Goal: Navigation & Orientation: Find specific page/section

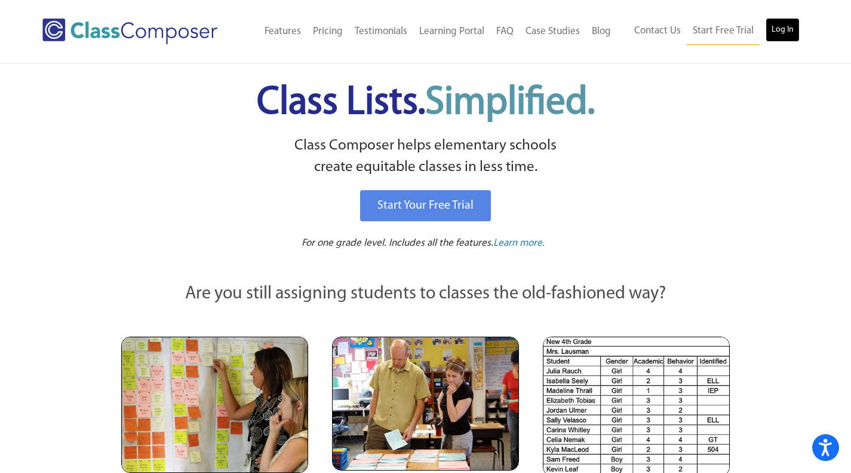
click at [774, 29] on link "Log In" at bounding box center [783, 30] width 34 height 24
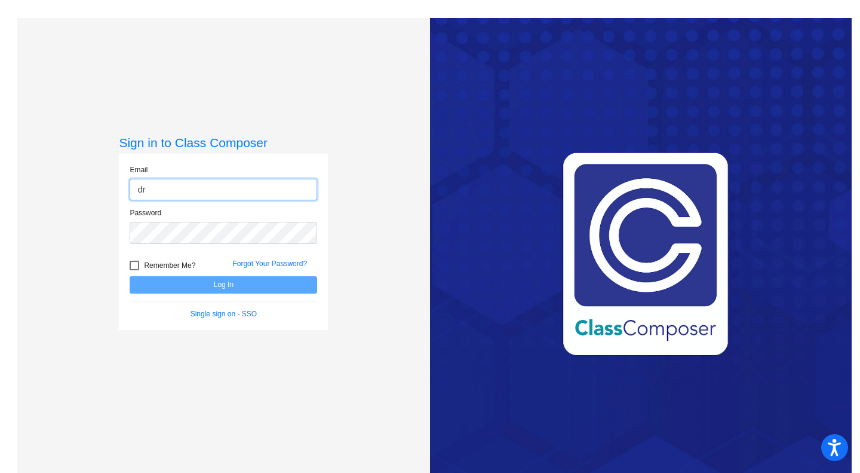
type input "[EMAIL_ADDRESS][DOMAIN_NAME]"
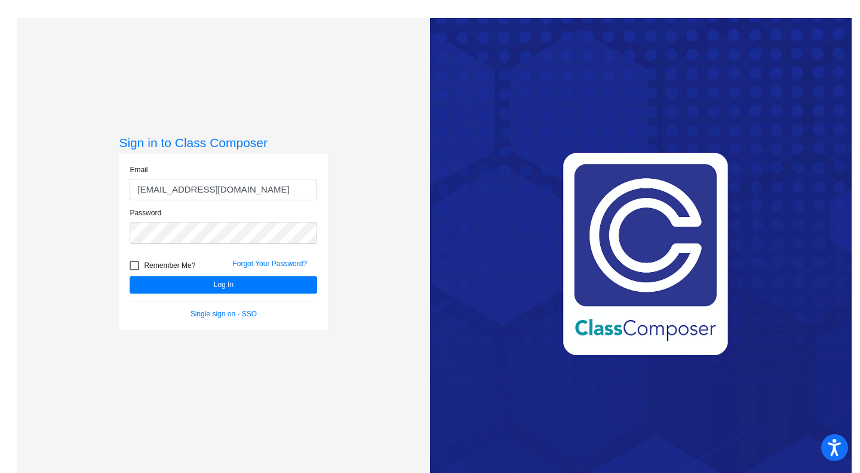
click at [133, 264] on div at bounding box center [135, 266] width 10 height 10
click at [134, 270] on input "Remember Me?" at bounding box center [134, 270] width 1 height 1
checkbox input "true"
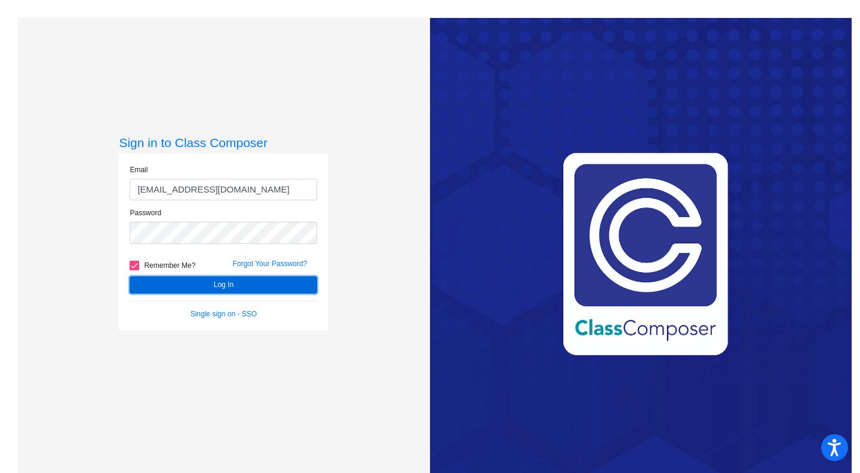
click at [146, 281] on button "Log In" at bounding box center [224, 284] width 188 height 17
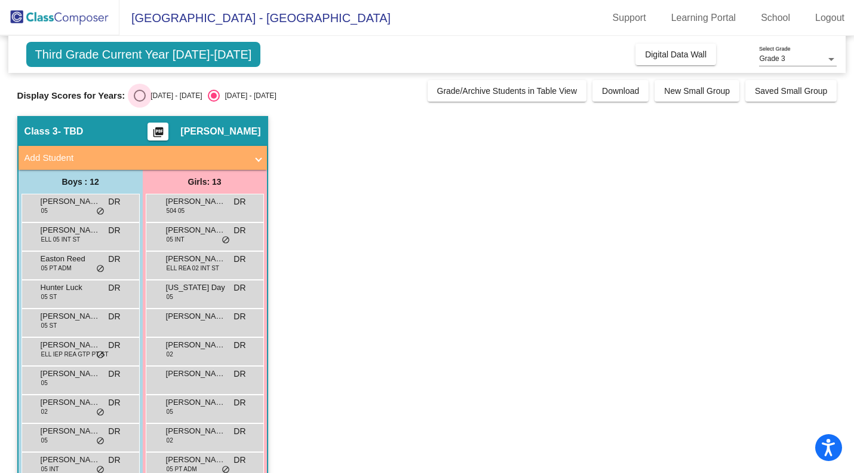
click at [137, 98] on div "Select an option" at bounding box center [140, 96] width 12 height 12
click at [139, 102] on input "2024 - 2025" at bounding box center [139, 102] width 1 height 1
radio input "true"
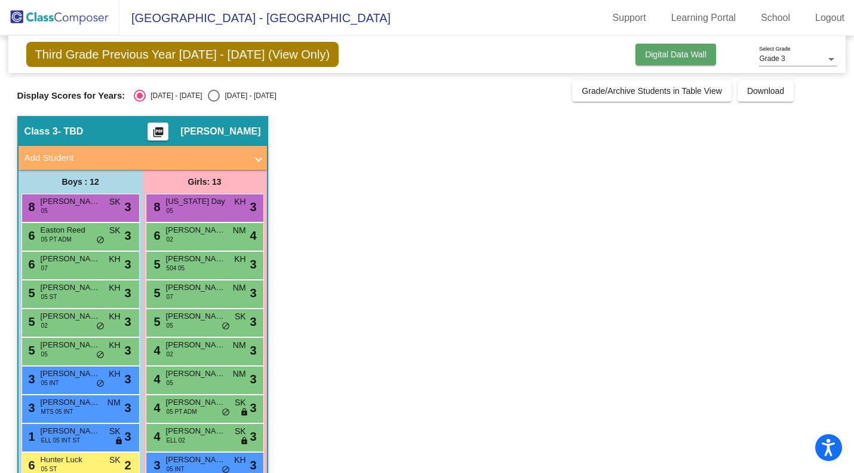
click at [685, 59] on button "Digital Data Wall" at bounding box center [676, 55] width 81 height 22
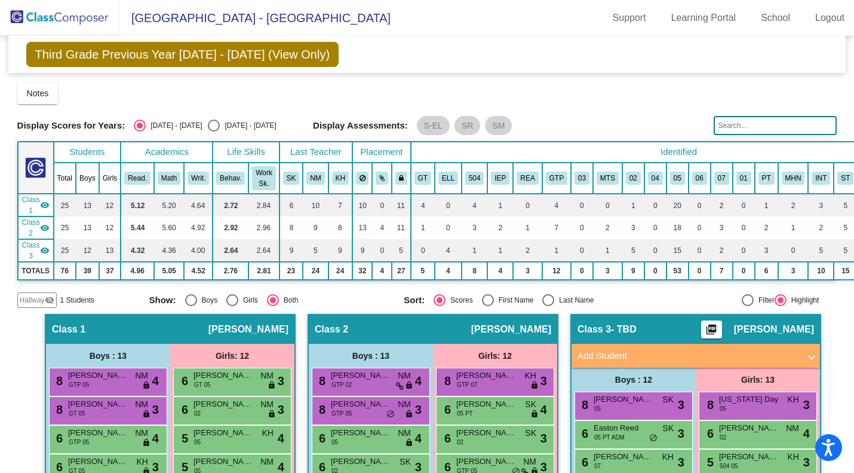
scroll to position [316, 0]
